Goal: Task Accomplishment & Management: Complete application form

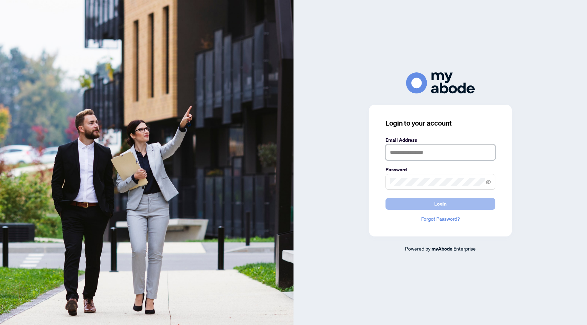
type input "**********"
click at [435, 206] on span "Login" at bounding box center [440, 203] width 12 height 11
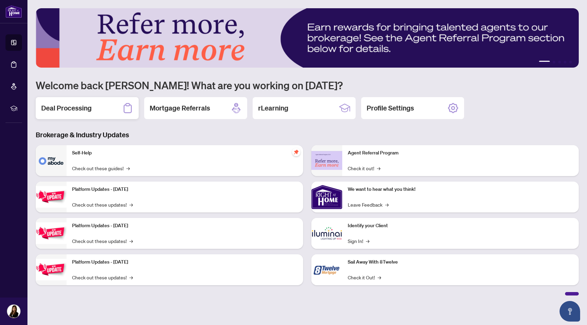
click at [68, 108] on h2 "Deal Processing" at bounding box center [66, 108] width 50 height 10
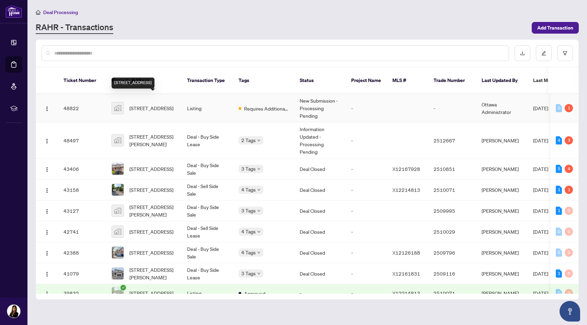
click at [134, 104] on span "[STREET_ADDRESS]" at bounding box center [151, 108] width 44 height 8
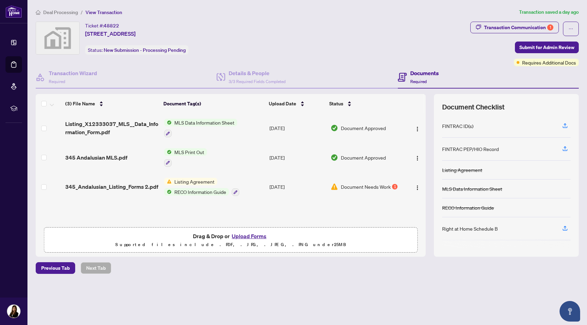
click at [248, 237] on button "Upload Forms" at bounding box center [249, 236] width 39 height 9
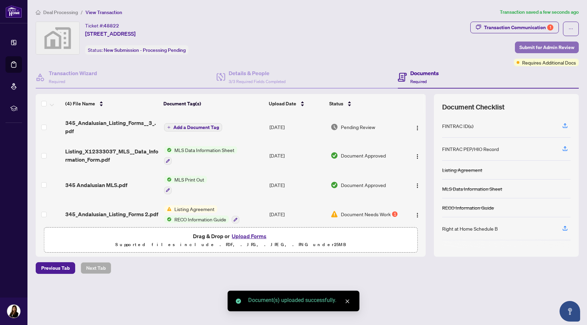
click at [549, 45] on span "Submit for Admin Review" at bounding box center [546, 47] width 55 height 11
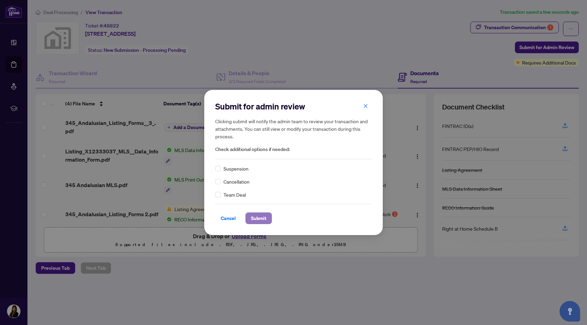
click at [263, 216] on span "Submit" at bounding box center [258, 218] width 15 height 11
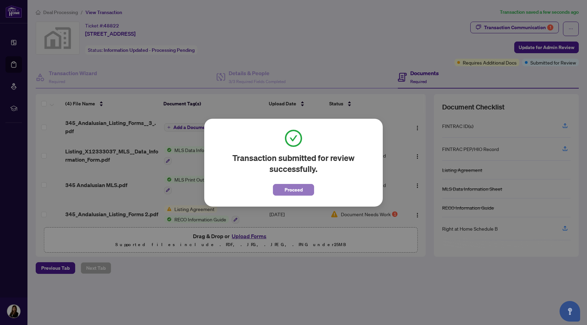
click at [281, 189] on button "Proceed" at bounding box center [293, 190] width 41 height 12
